Goal: Find specific page/section

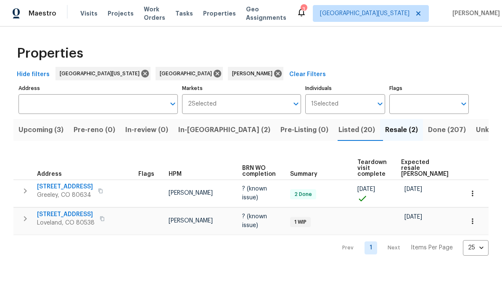
click at [350, 127] on span "Done (207)" at bounding box center [447, 130] width 38 height 12
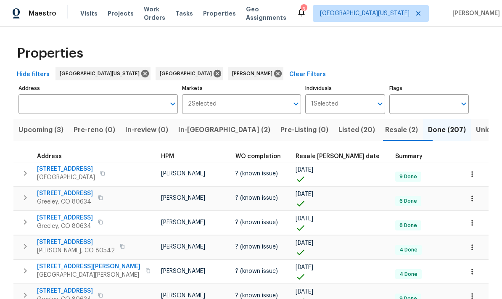
click at [350, 159] on span "Resale [PERSON_NAME] date" at bounding box center [337, 156] width 84 height 6
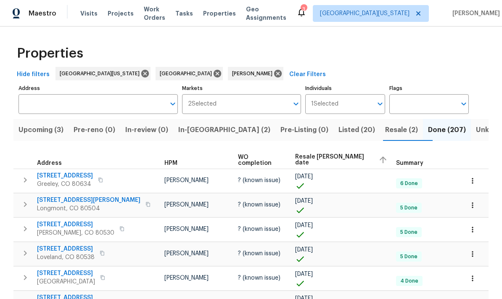
click at [342, 161] on span "Resale [PERSON_NAME] date" at bounding box center [333, 160] width 76 height 12
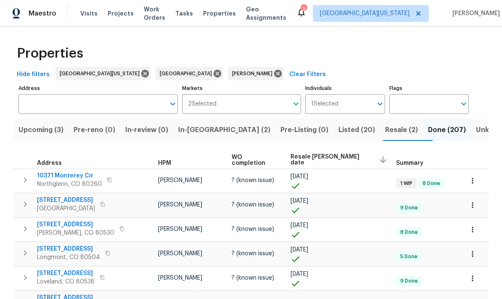
click at [350, 183] on icon "button" at bounding box center [472, 180] width 8 height 8
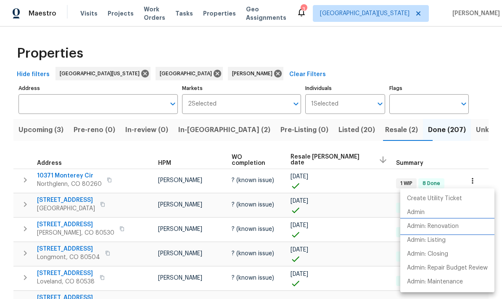
click at [350, 226] on li "Admin: Renovation" at bounding box center [447, 226] width 94 height 14
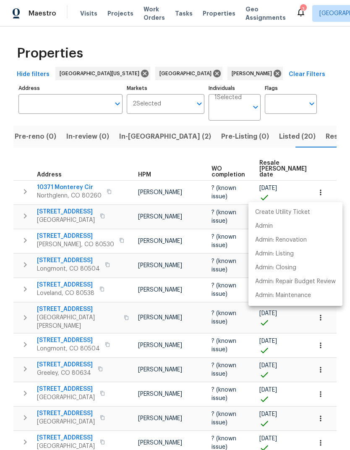
scroll to position [0, 63]
click at [318, 59] on div at bounding box center [175, 225] width 350 height 450
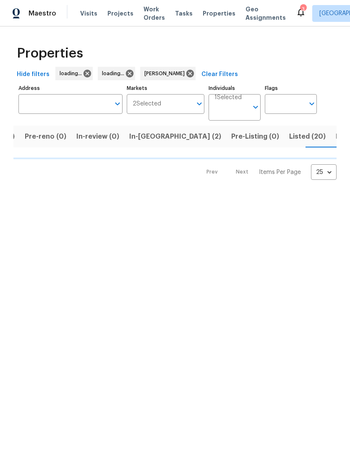
scroll to position [0, 63]
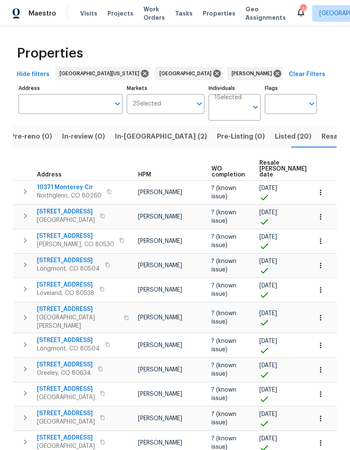
click at [322, 139] on span "Resale (2)" at bounding box center [338, 137] width 33 height 12
